Goal: Information Seeking & Learning: Check status

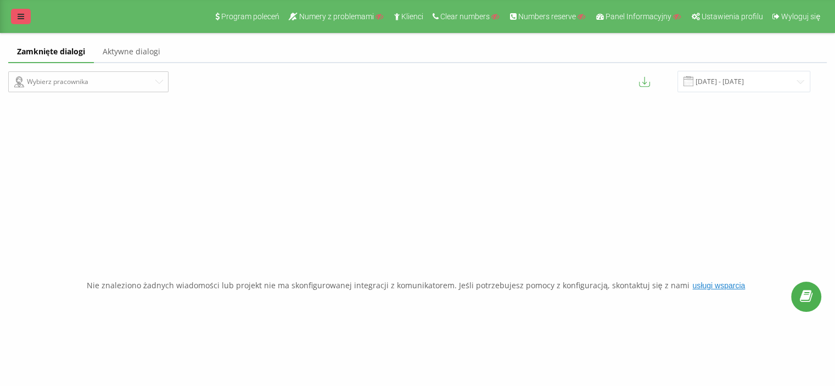
click at [20, 19] on icon at bounding box center [21, 17] width 7 height 8
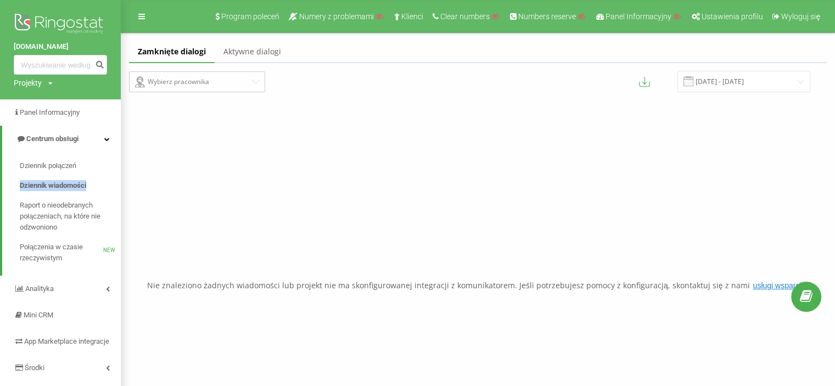
drag, startPoint x: 15, startPoint y: 184, endPoint x: 117, endPoint y: 183, distance: 102.1
click at [117, 183] on div "Dziennik połączeń Dziennik wiadomości Raport o nieodebranych połączeniach, na k…" at bounding box center [66, 212] width 110 height 112
copy span "Dziennik wiadomości"
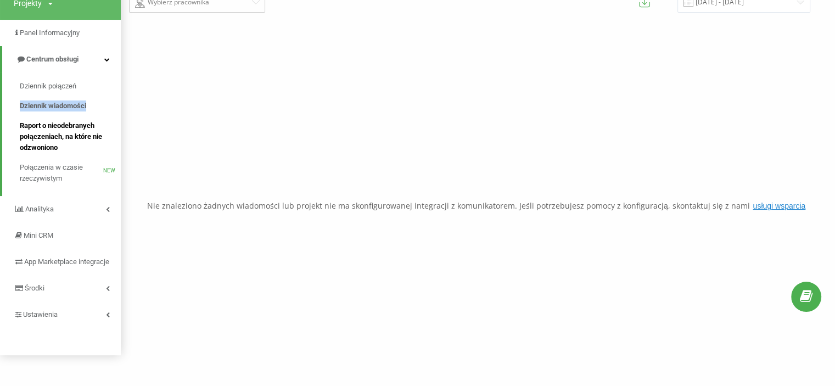
scroll to position [100, 0]
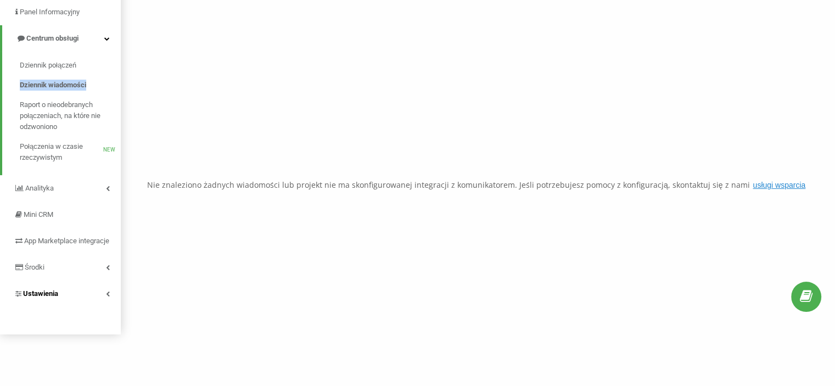
click at [50, 297] on span "Ustawienia" at bounding box center [40, 293] width 35 height 8
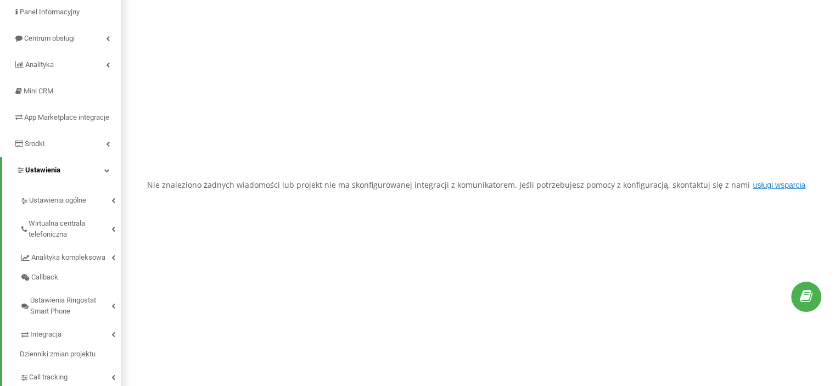
click at [67, 179] on link "Ustawienia" at bounding box center [61, 170] width 119 height 26
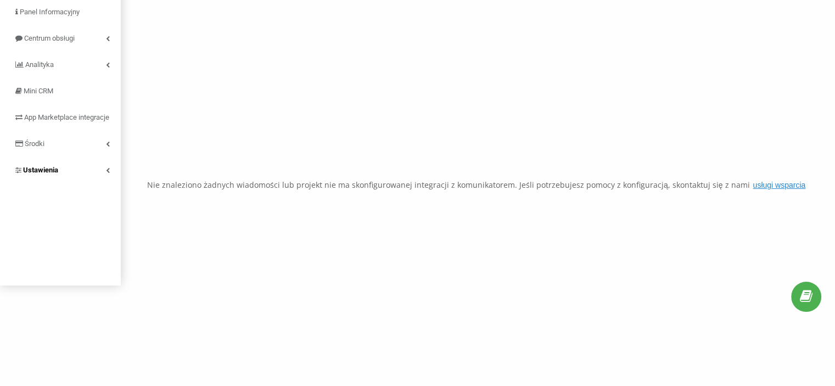
click at [43, 174] on span "Ustawienia" at bounding box center [40, 170] width 35 height 8
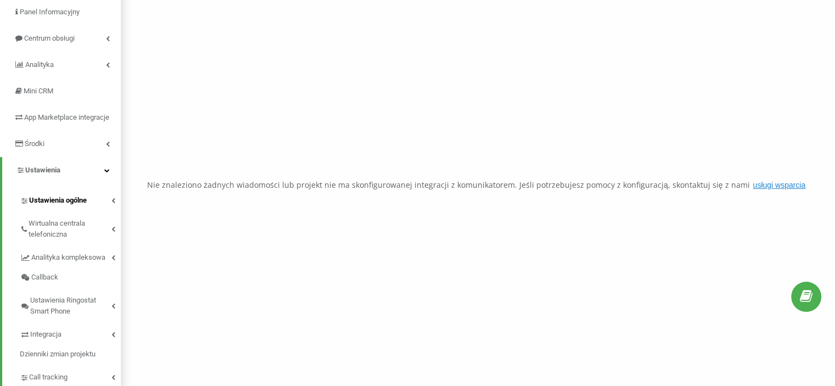
click at [62, 206] on span "Ustawienia ogólne" at bounding box center [58, 200] width 58 height 11
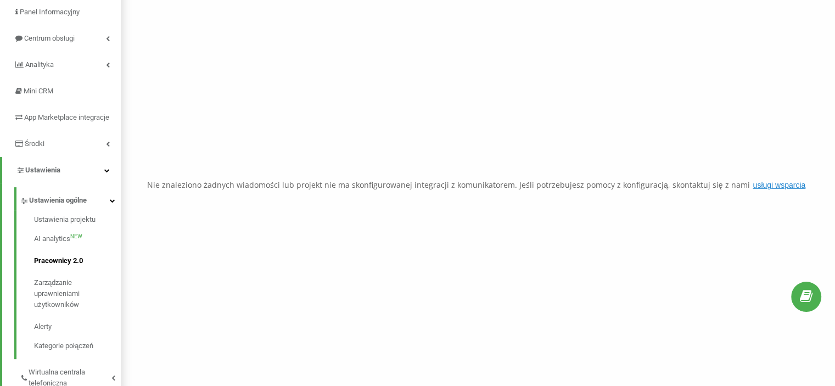
click at [58, 266] on span "Pracownicy 2.0" at bounding box center [58, 260] width 49 height 11
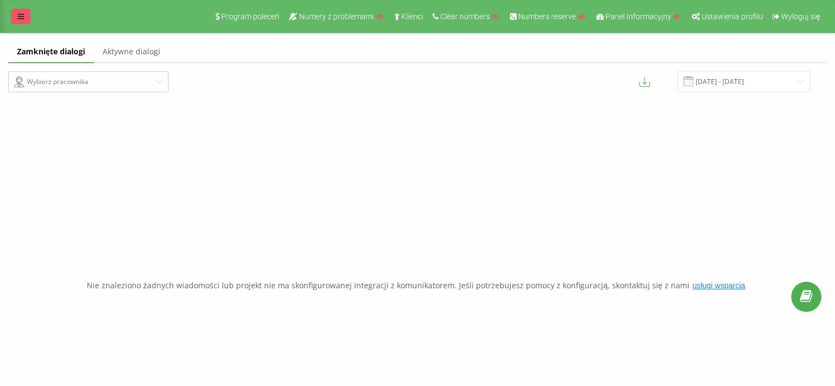
click at [19, 14] on icon at bounding box center [21, 17] width 7 height 8
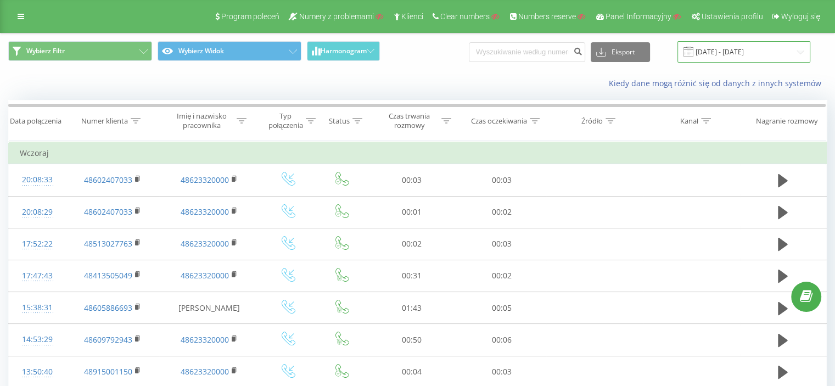
click at [755, 56] on input "[DATE] - [DATE]" at bounding box center [743, 51] width 133 height 21
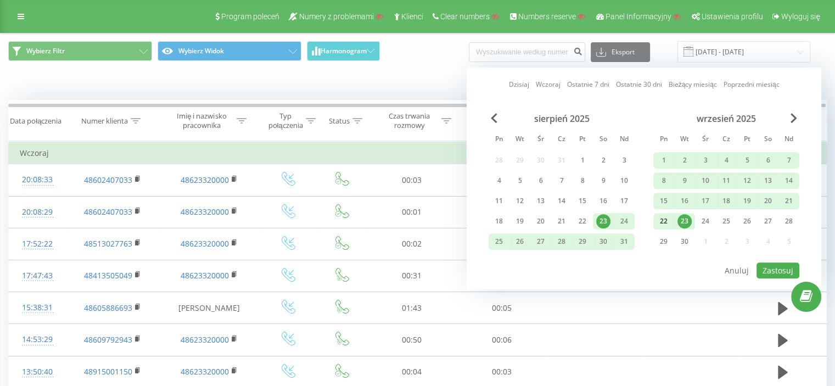
click at [663, 216] on div "22" at bounding box center [663, 221] width 14 height 14
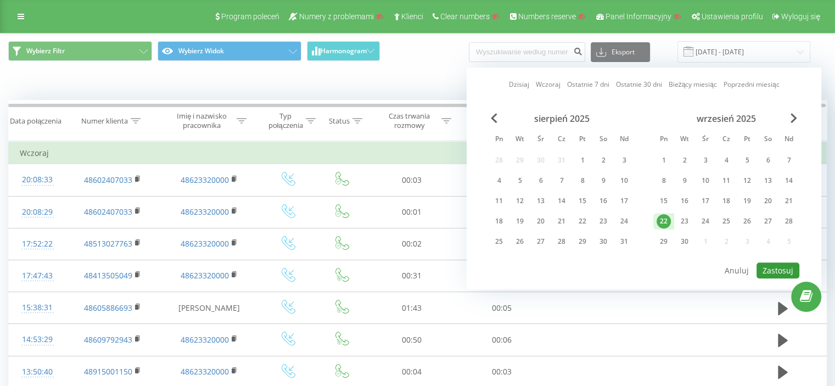
click at [770, 265] on button "Zastosuj" at bounding box center [777, 270] width 43 height 16
type input "22.09.2025 - 22.09.2025"
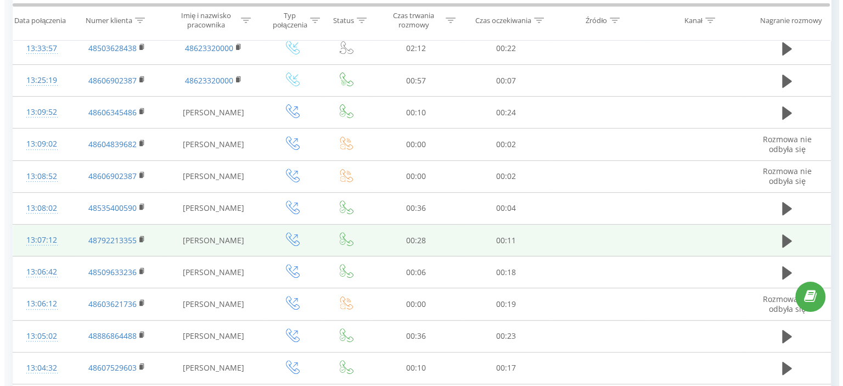
scroll to position [384, 0]
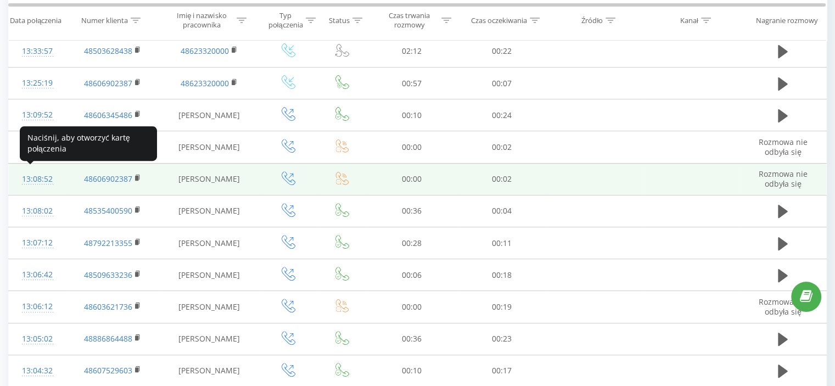
click at [44, 176] on div "13:08:52" at bounding box center [37, 178] width 35 height 21
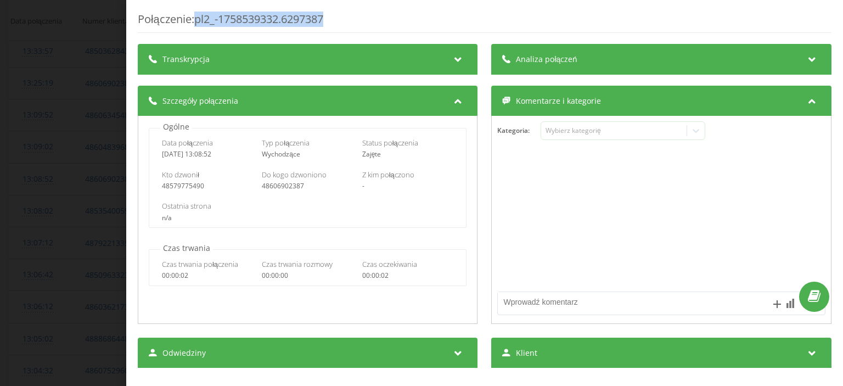
drag, startPoint x: 334, startPoint y: 20, endPoint x: 199, endPoint y: 15, distance: 135.1
click at [199, 15] on div "Połączenie : pl2_-1758539332.6297387" at bounding box center [485, 22] width 694 height 21
copy div "pl2_-1758539332.6297387"
click at [76, 72] on div "Połączenie : pl2_-1758539332.6297387 Transkrypcja Aby móc analizować przyszłe p…" at bounding box center [421, 193] width 843 height 386
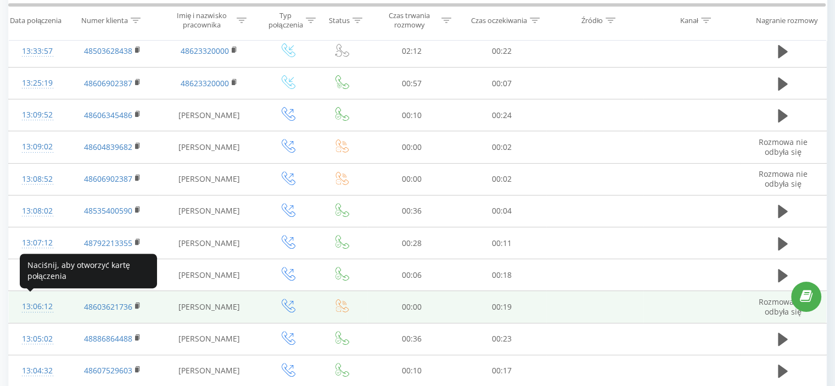
click at [40, 300] on div "13:06:12" at bounding box center [37, 306] width 35 height 21
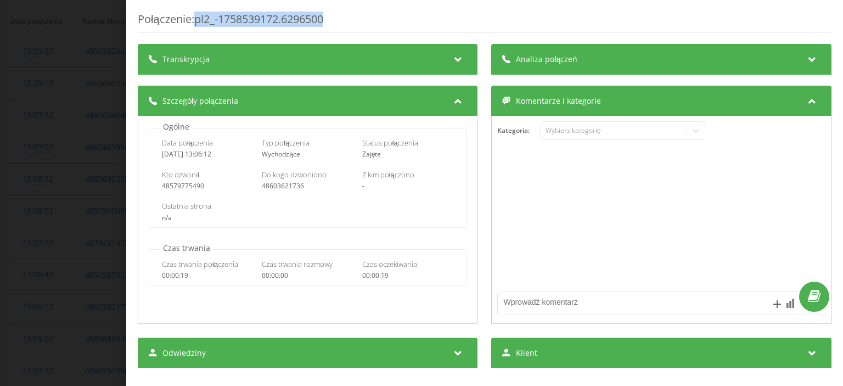
drag, startPoint x: 334, startPoint y: 15, endPoint x: 200, endPoint y: 14, distance: 134.4
click at [200, 14] on div "Połączenie : pl2_-1758539172.6296500" at bounding box center [485, 22] width 694 height 21
copy div "pl2_-1758539172.6296500"
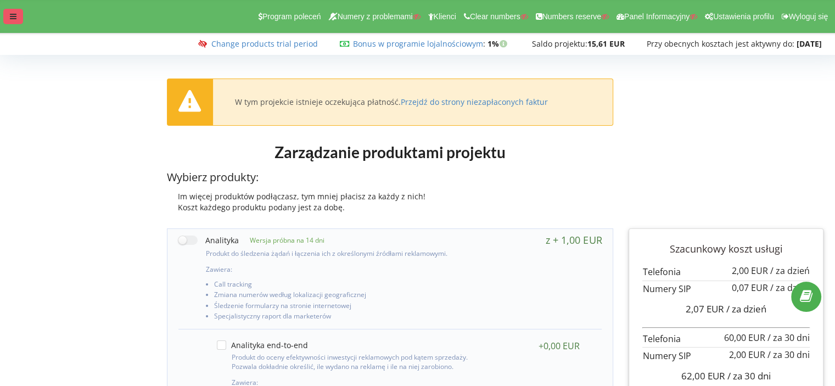
click at [13, 14] on icon at bounding box center [13, 17] width 7 height 8
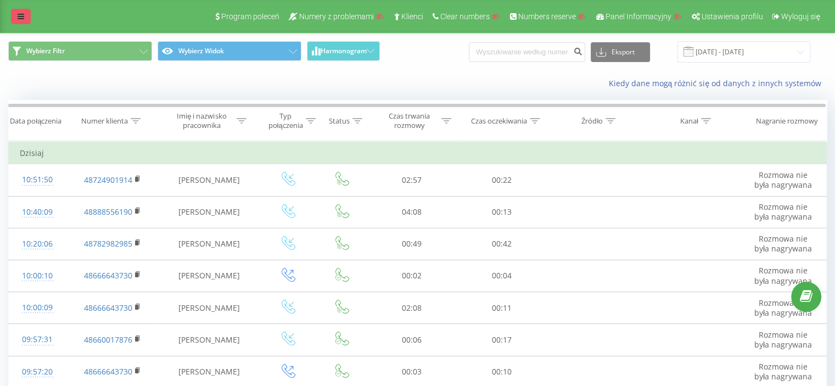
click at [22, 17] on icon at bounding box center [21, 17] width 7 height 8
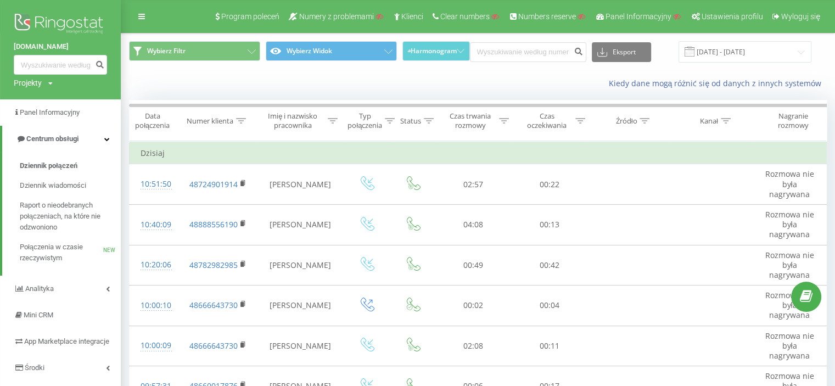
click at [189, 85] on div "Kiedy dane mogą różnić się od danych z innych systemów" at bounding box center [477, 83] width 713 height 26
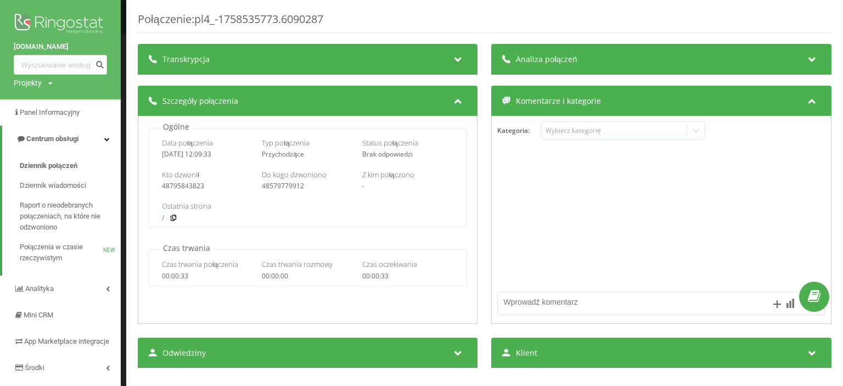
click at [91, 76] on div "Połączenie : pl4_-1758535773.6090287 Transkrypcja Aby móc analizować przyszłe p…" at bounding box center [421, 193] width 843 height 386
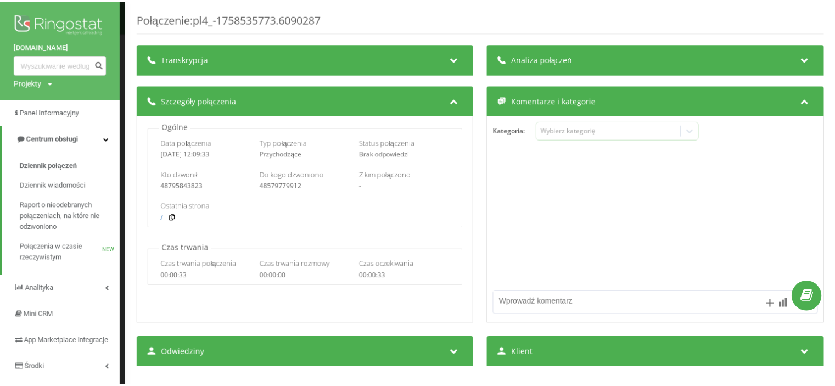
scroll to position [615, 0]
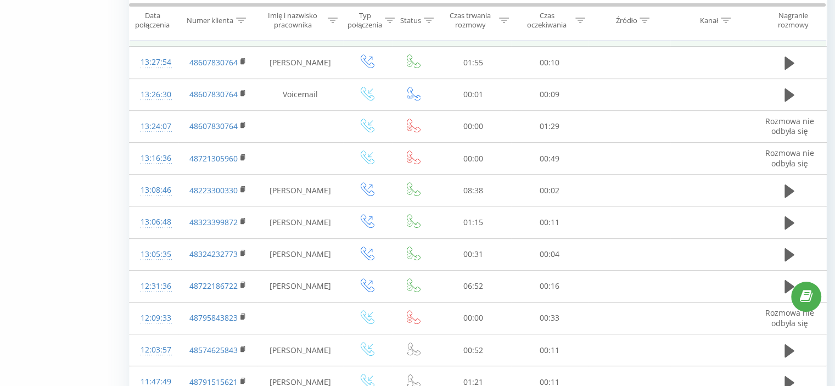
scroll to position [450, 0]
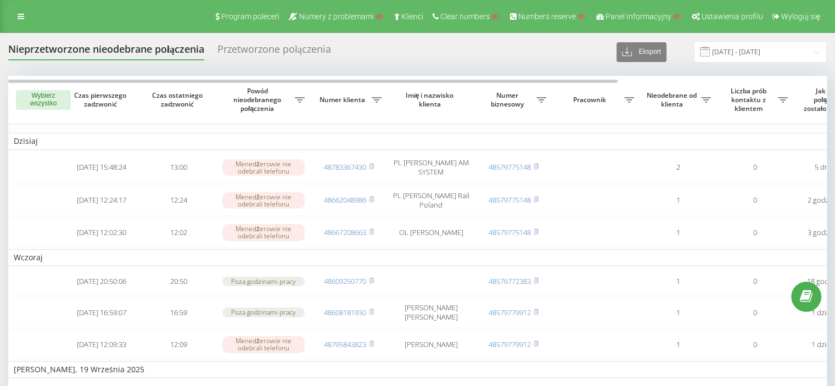
click at [261, 49] on div "Przetworzone połączenia" at bounding box center [274, 51] width 114 height 17
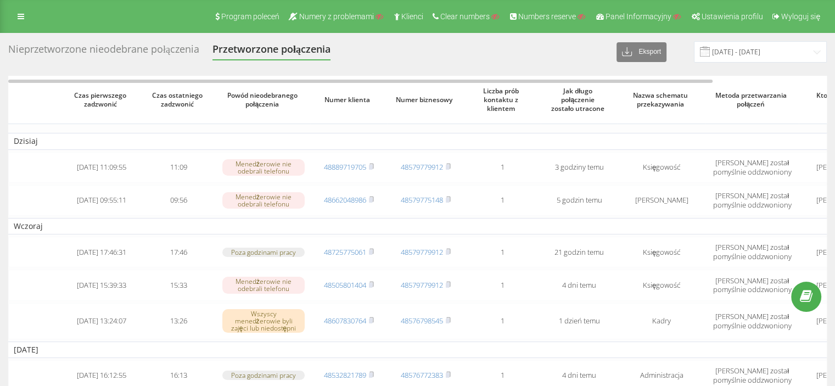
click at [169, 42] on div "Nieprzetworzone nieodebrane połączenia Przetworzone połączenia Eksport .csv .xl…" at bounding box center [417, 51] width 818 height 21
click at [171, 50] on div "Nieprzetworzone nieodebrane połączenia" at bounding box center [103, 51] width 191 height 17
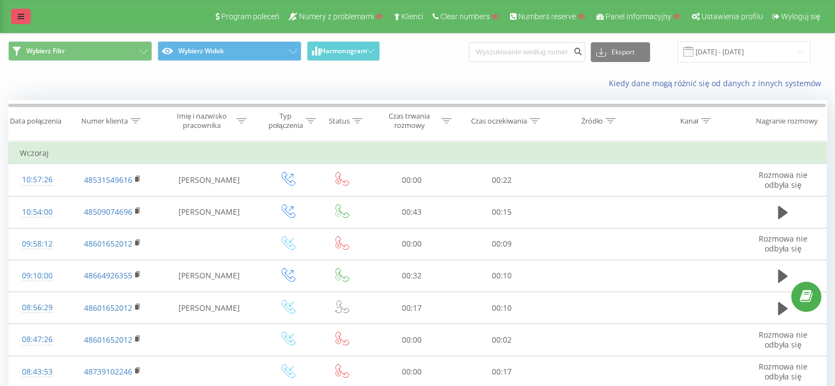
click at [24, 15] on link at bounding box center [21, 16] width 20 height 15
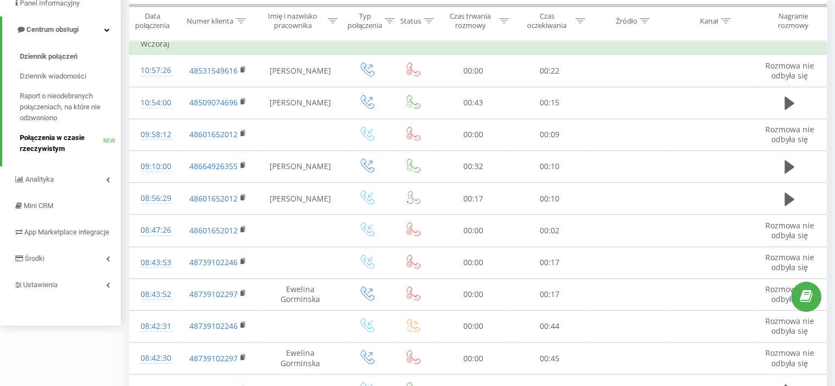
scroll to position [110, 0]
click at [41, 262] on span "Środki" at bounding box center [35, 258] width 20 height 8
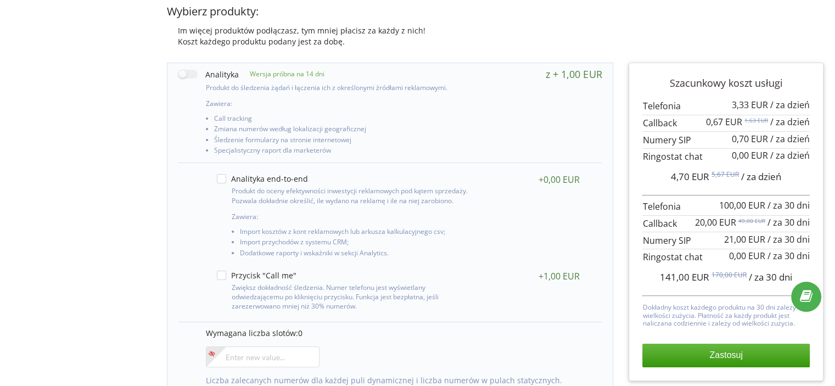
scroll to position [110, 0]
